Goal: Task Accomplishment & Management: Complete application form

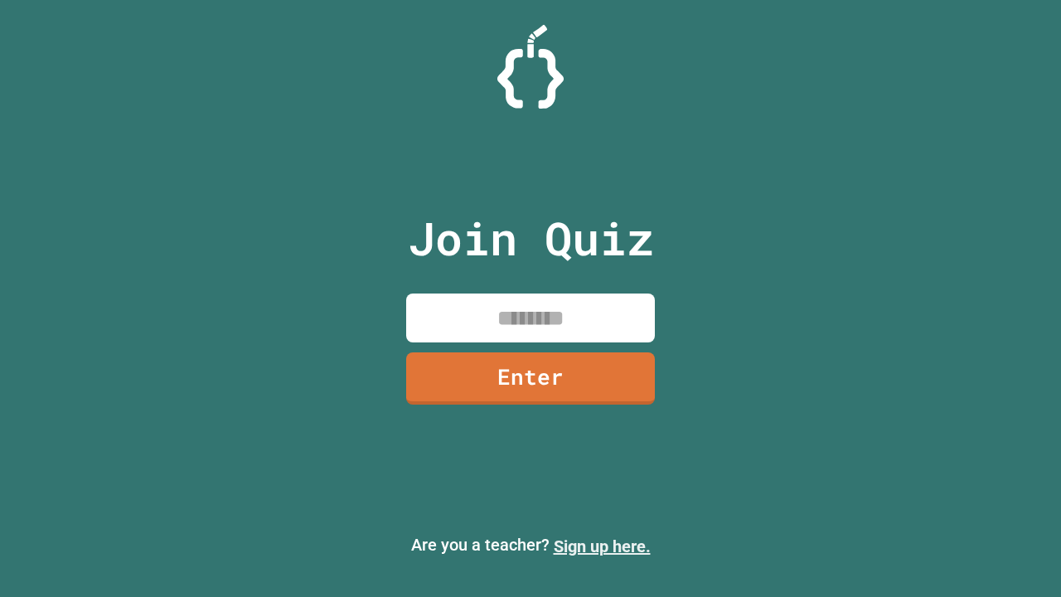
click at [602, 546] on link "Sign up here." at bounding box center [602, 546] width 97 height 20
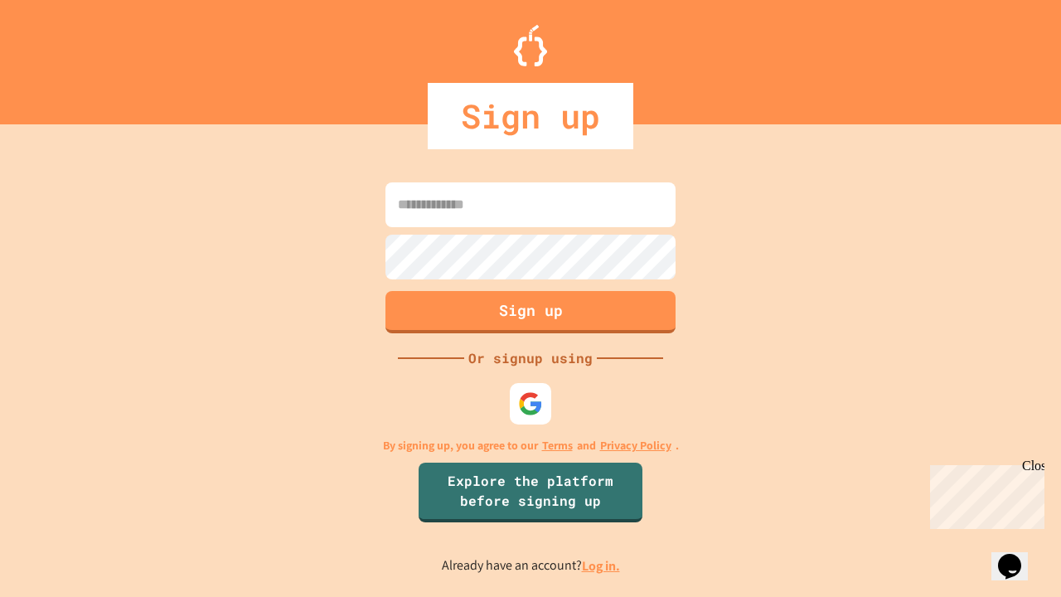
click at [602, 565] on link "Log in." at bounding box center [601, 565] width 38 height 17
